Goal: Information Seeking & Learning: Get advice/opinions

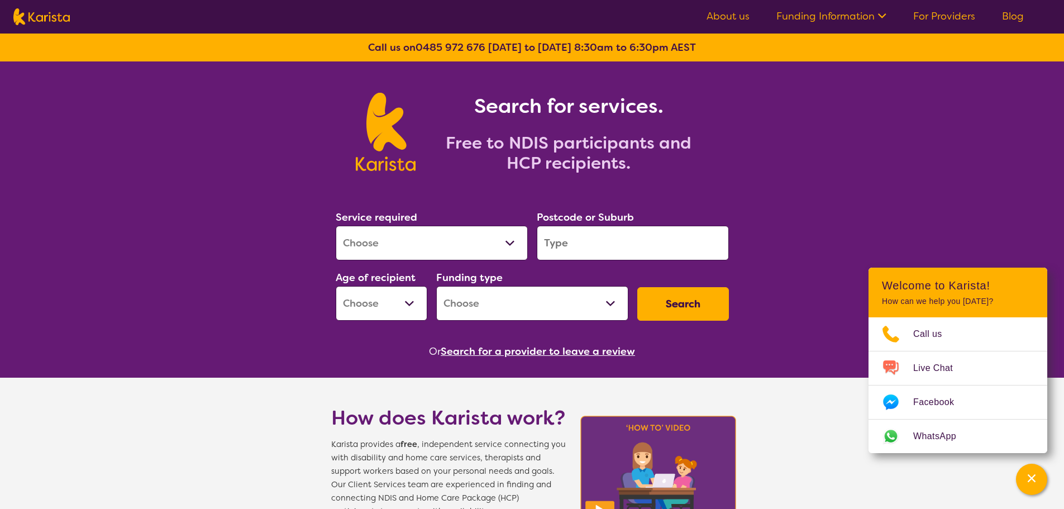
click at [491, 238] on select "Allied Health Assistant Assessment ([MEDICAL_DATA] or [MEDICAL_DATA]) Behaviour…" at bounding box center [432, 243] width 192 height 35
select select "Psychology"
click at [336, 226] on select "Allied Health Assistant Assessment ([MEDICAL_DATA] or [MEDICAL_DATA]) Behaviour…" at bounding box center [432, 243] width 192 height 35
click at [621, 260] on div "Postcode or Suburb" at bounding box center [632, 234] width 201 height 60
click at [589, 234] on input "search" at bounding box center [633, 243] width 192 height 35
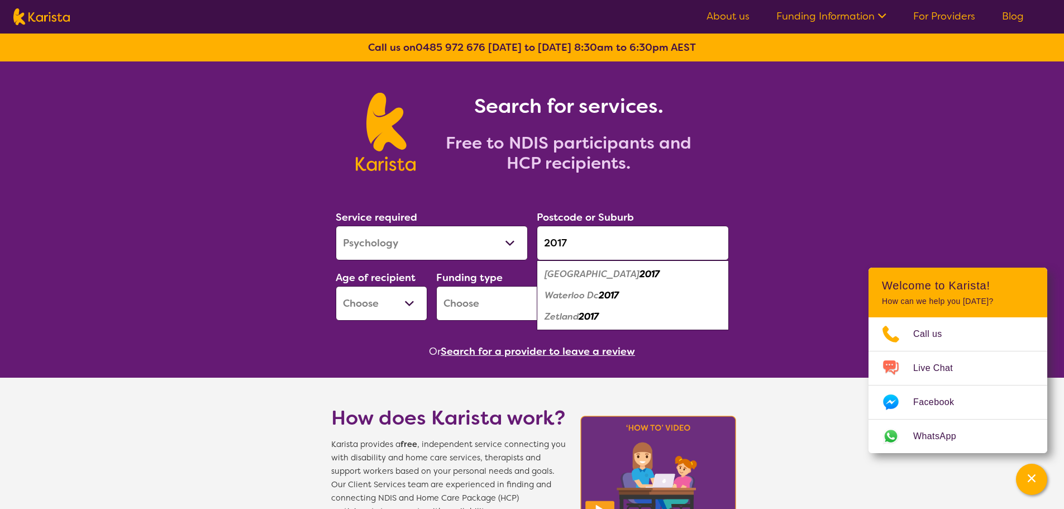
type input "2017"
click at [567, 269] on em "[GEOGRAPHIC_DATA]" at bounding box center [591, 274] width 95 height 12
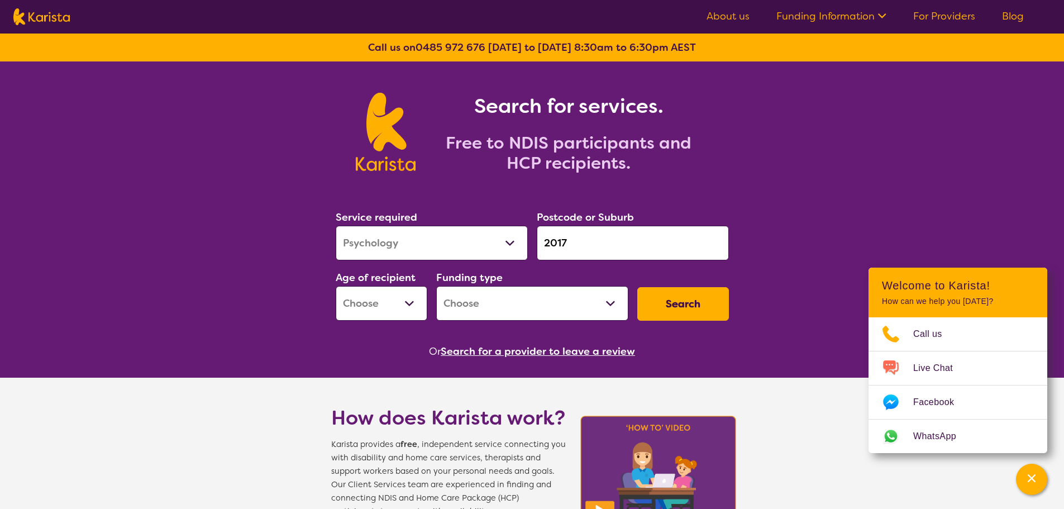
click at [511, 243] on select "Allied Health Assistant Assessment ([MEDICAL_DATA] or [MEDICAL_DATA]) Behaviour…" at bounding box center [432, 243] width 192 height 35
click at [417, 303] on select "Early Childhood - 0 to 9 Child - 10 to 11 Adolescent - 12 to 17 Adult - 18 to 6…" at bounding box center [382, 303] width 92 height 35
select select "AD"
click at [336, 286] on select "Early Childhood - 0 to 9 Child - 10 to 11 Adolescent - 12 to 17 Adult - 18 to 6…" at bounding box center [382, 303] width 92 height 35
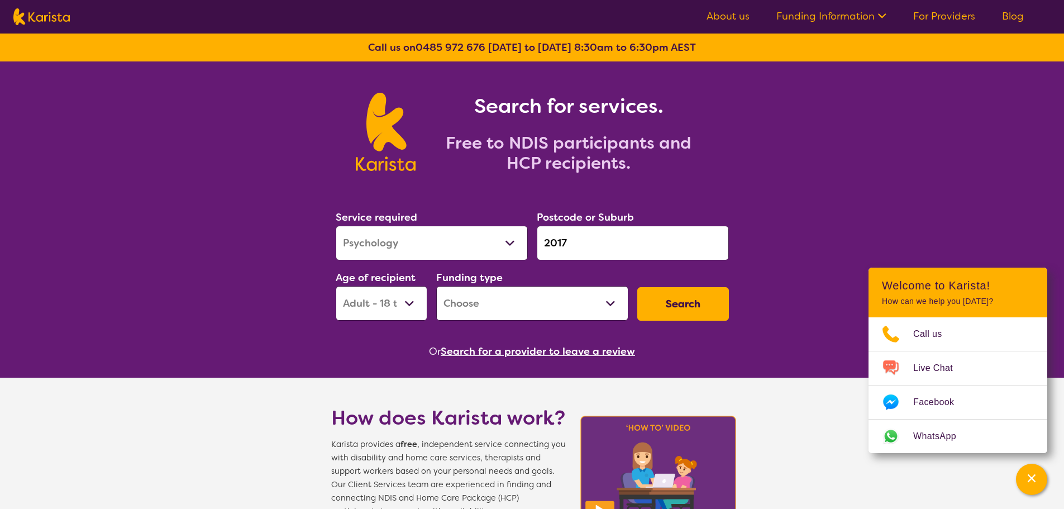
click at [550, 298] on select "Home Care Package (HCP) National Disability Insurance Scheme (NDIS) I don't know" at bounding box center [532, 303] width 192 height 35
select select "i-don-t-know"
click at [436, 286] on select "Home Care Package (HCP) National Disability Insurance Scheme (NDIS) I don't know" at bounding box center [532, 303] width 192 height 35
click at [709, 297] on button "Search" at bounding box center [683, 304] width 92 height 34
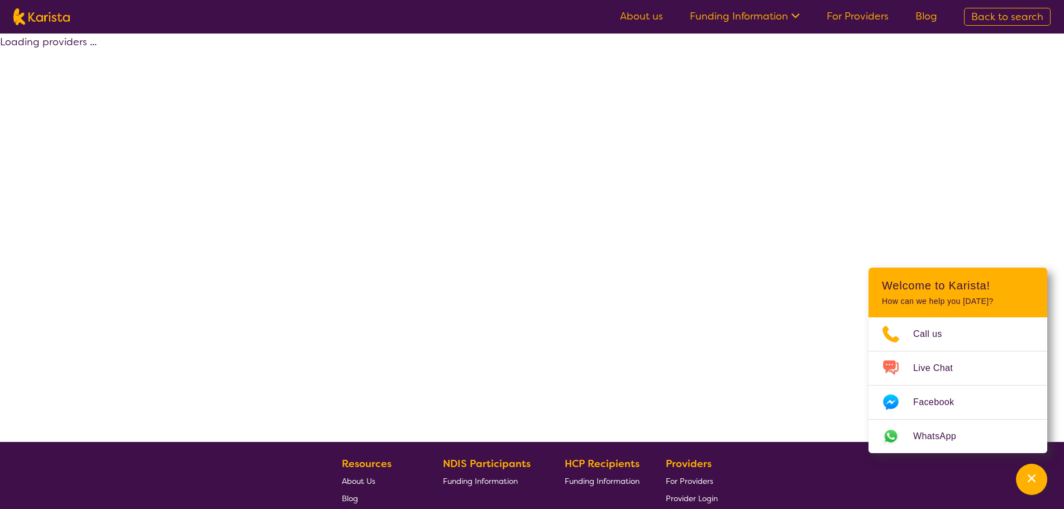
select select "Psychology"
select select "AD"
